Goal: Task Accomplishment & Management: Manage account settings

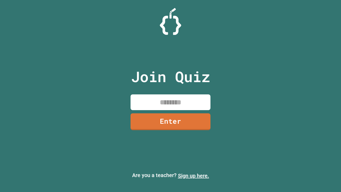
click at [194, 176] on link "Sign up here." at bounding box center [193, 176] width 31 height 6
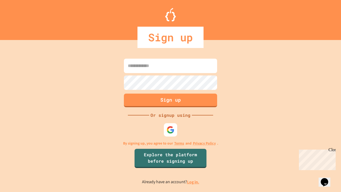
click at [194, 182] on link "Log in." at bounding box center [193, 182] width 12 height 6
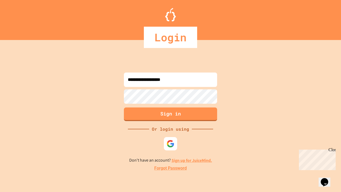
type input "**********"
